Goal: Task Accomplishment & Management: Manage account settings

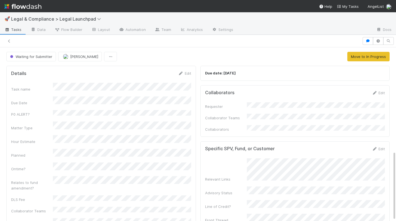
scroll to position [259, 0]
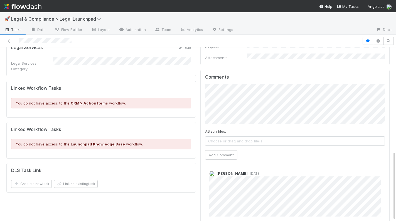
click at [174, 183] on div "Details Edit Task name Due Date P0 ALERT? Matter Type Hour Estimate Planned Ont…" at bounding box center [101, 19] width 194 height 430
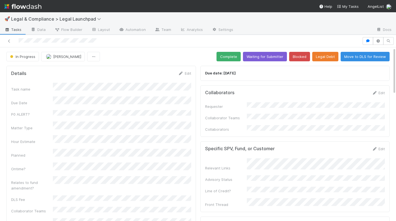
click at [133, 53] on div "In Progress Robin Sosnow Complete Waiting for Submitter Blocked Legal Debt Move…" at bounding box center [197, 56] width 383 height 9
click at [28, 4] on img at bounding box center [22, 6] width 37 height 9
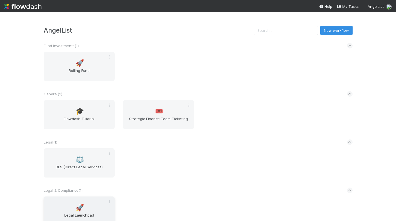
click at [81, 204] on span "🚀" at bounding box center [80, 207] width 8 height 7
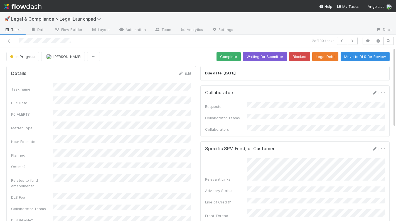
click at [134, 55] on div "In Progress Robin Sosnow Complete Waiting for Submitter Blocked Legal Debt Move…" at bounding box center [197, 56] width 383 height 9
click at [38, 20] on span "Legal & Compliance > Legal Launchpad" at bounding box center [57, 19] width 93 height 6
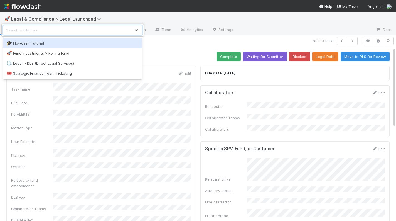
click at [133, 18] on div "option Flowdash Tutorial focused, 1 of 4. 4 results available. Use Up and Down …" at bounding box center [198, 110] width 396 height 221
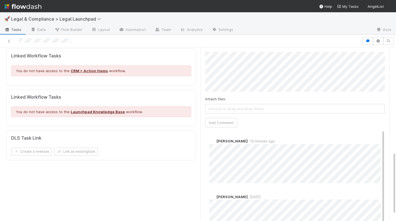
scroll to position [291, 0]
click at [301, 173] on div "Catherine Nguyen 20 minutes ago Jason Siev 2 days ago" at bounding box center [295, 188] width 180 height 117
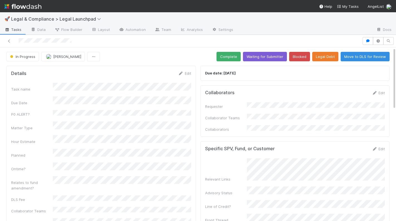
click at [29, 3] on img at bounding box center [22, 6] width 37 height 9
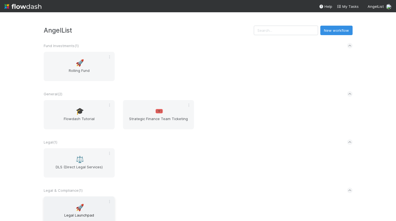
click at [82, 207] on span "🚀" at bounding box center [80, 207] width 8 height 7
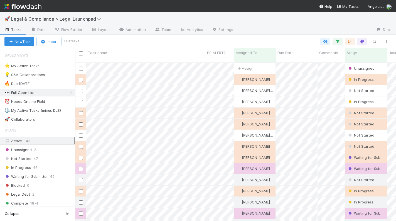
scroll to position [163, 321]
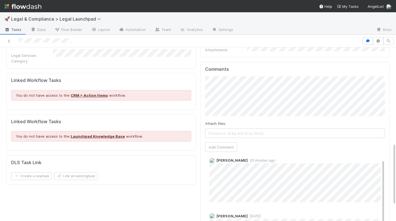
scroll to position [266, 0]
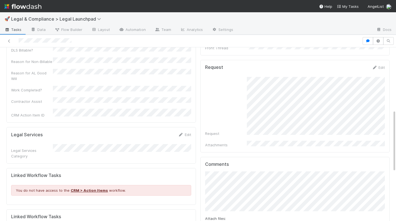
scroll to position [172, 0]
click at [246, 77] on div "Request" at bounding box center [295, 106] width 180 height 59
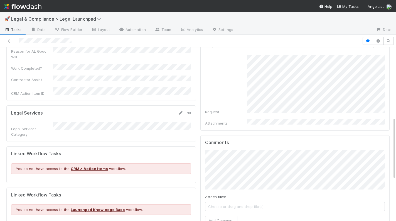
scroll to position [194, 0]
click at [230, 60] on div "Request" at bounding box center [295, 84] width 180 height 59
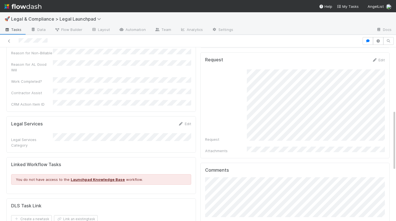
scroll to position [180, 0]
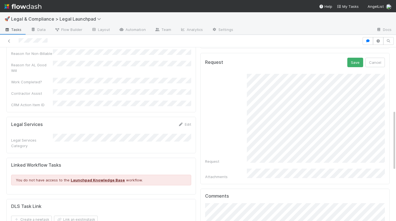
click at [224, 100] on div "Request" at bounding box center [295, 119] width 180 height 90
click at [357, 58] on button "Save" at bounding box center [355, 62] width 16 height 9
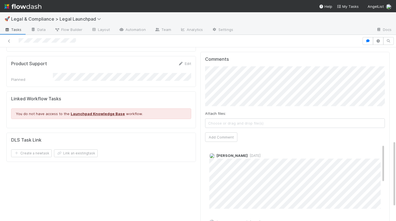
scroll to position [239, 0]
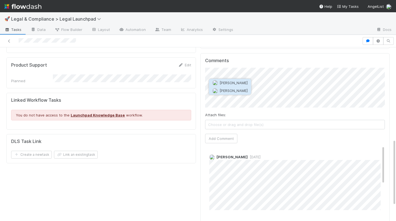
click at [246, 91] on span "[PERSON_NAME]" at bounding box center [234, 90] width 28 height 4
click at [231, 134] on button "Add Comment" at bounding box center [221, 138] width 32 height 9
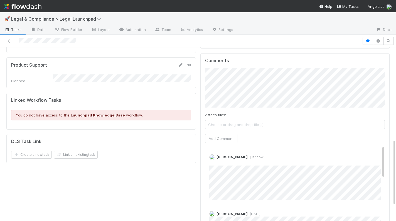
scroll to position [0, 0]
